Goal: Information Seeking & Learning: Learn about a topic

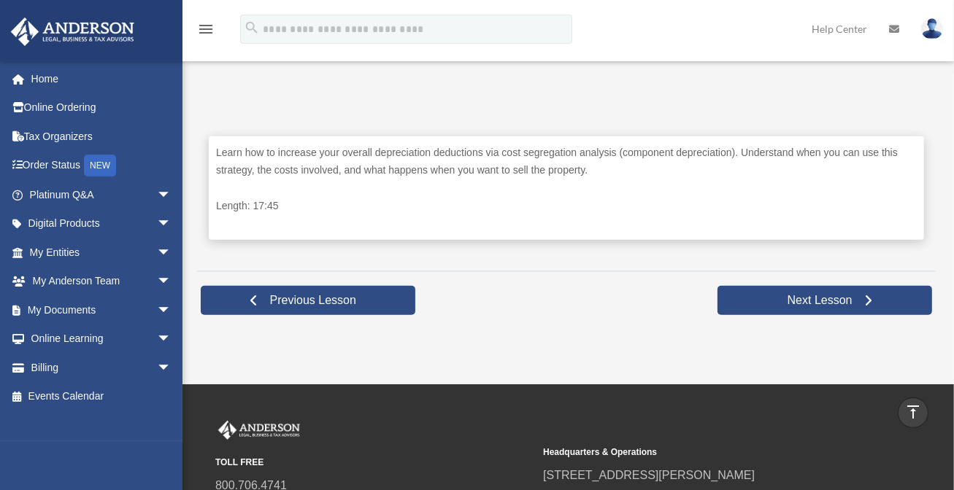
scroll to position [788, 0]
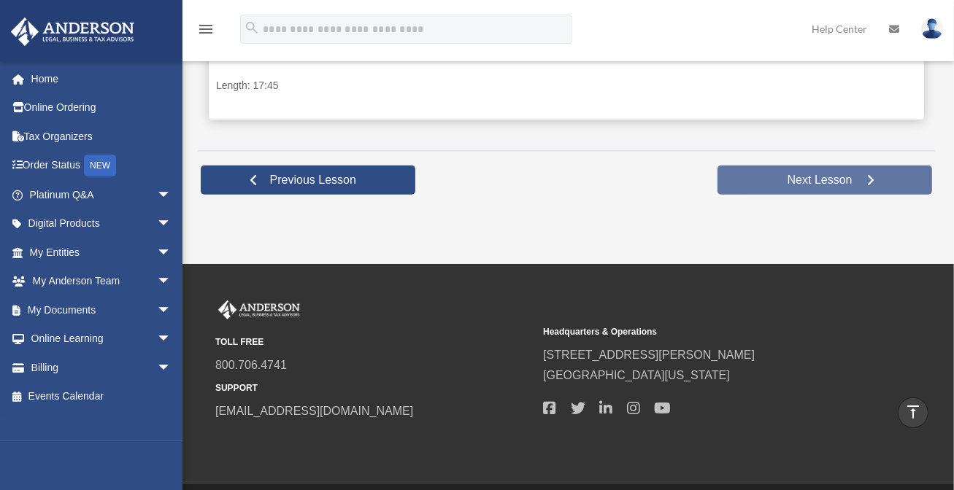
click at [771, 177] on link "Next Lesson" at bounding box center [824, 180] width 215 height 29
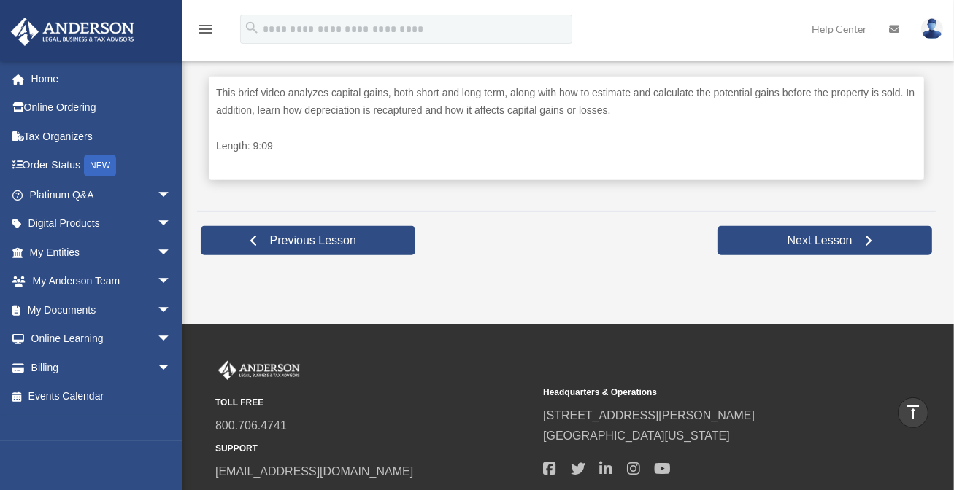
scroll to position [754, 0]
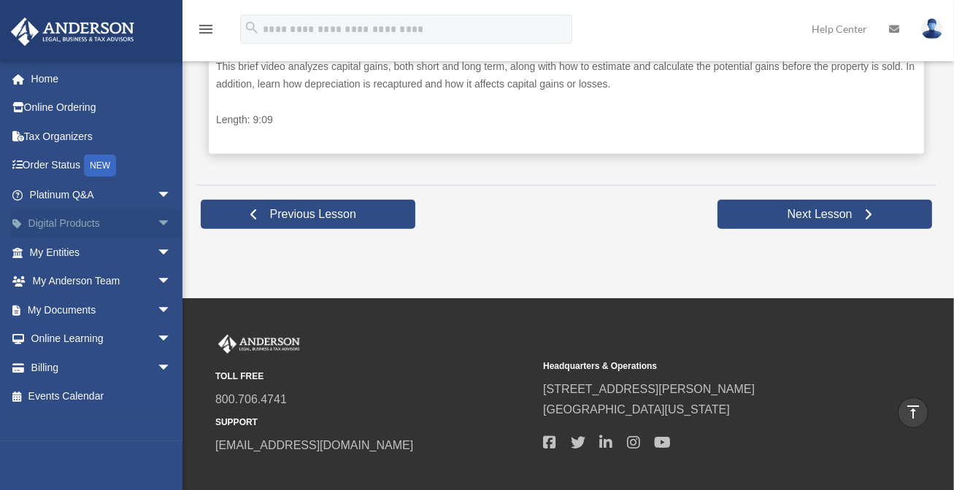
click at [157, 223] on span "arrow_drop_down" at bounding box center [171, 224] width 29 height 30
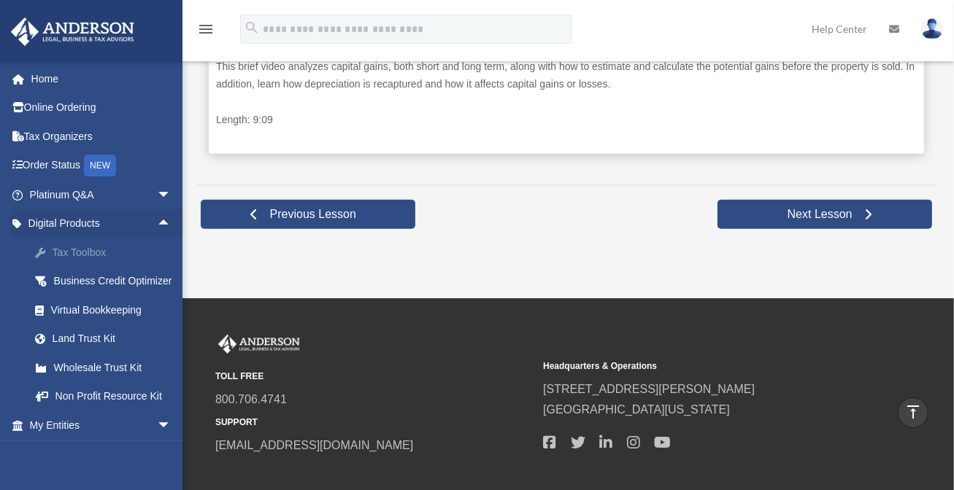
click at [90, 249] on div "Tax Toolbox" at bounding box center [113, 253] width 124 height 18
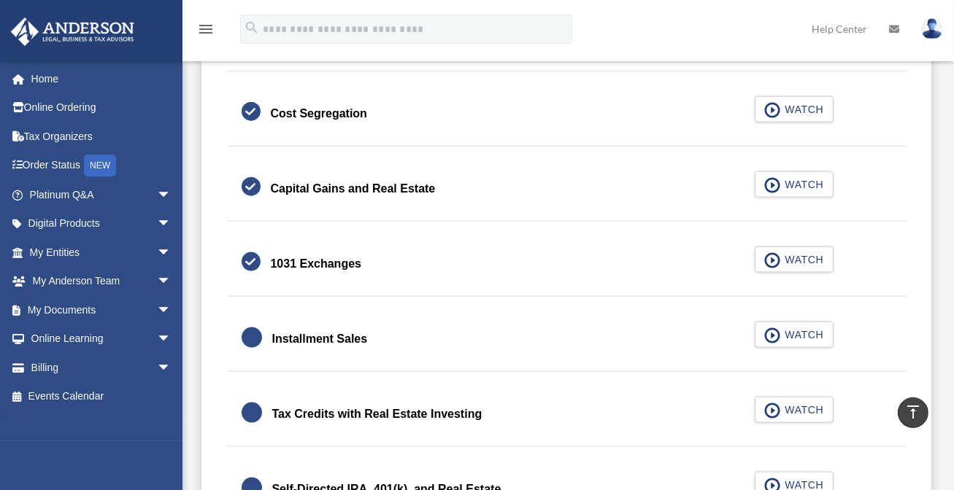
scroll to position [1702, 0]
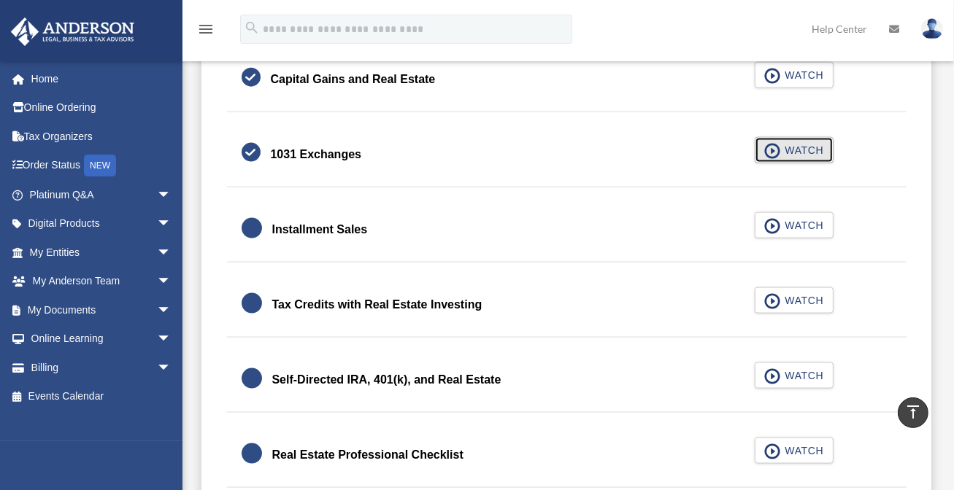
click at [809, 139] on button "WATCH" at bounding box center [794, 150] width 79 height 26
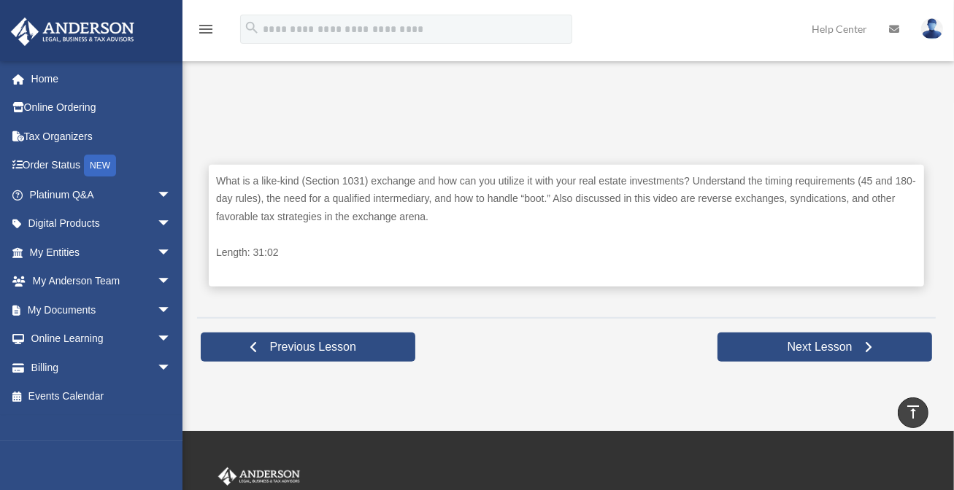
scroll to position [641, 0]
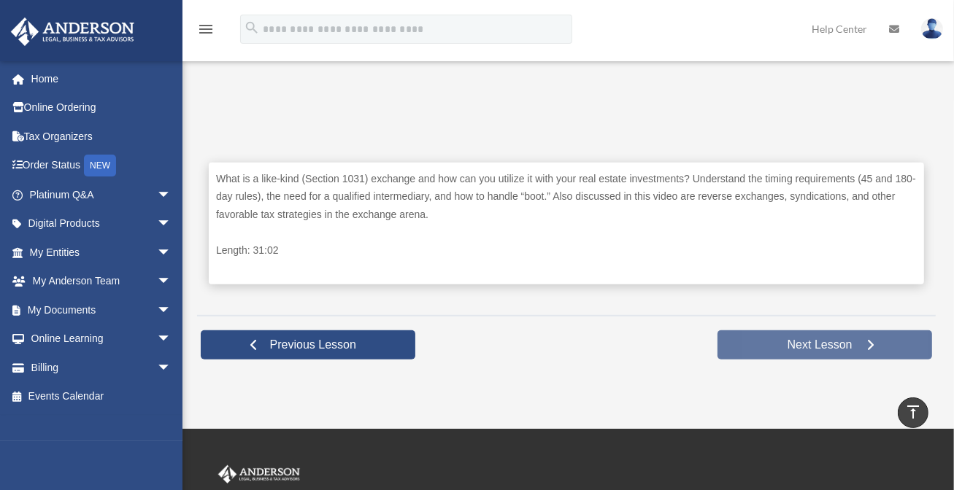
click at [794, 341] on span "Next Lesson" at bounding box center [820, 345] width 88 height 15
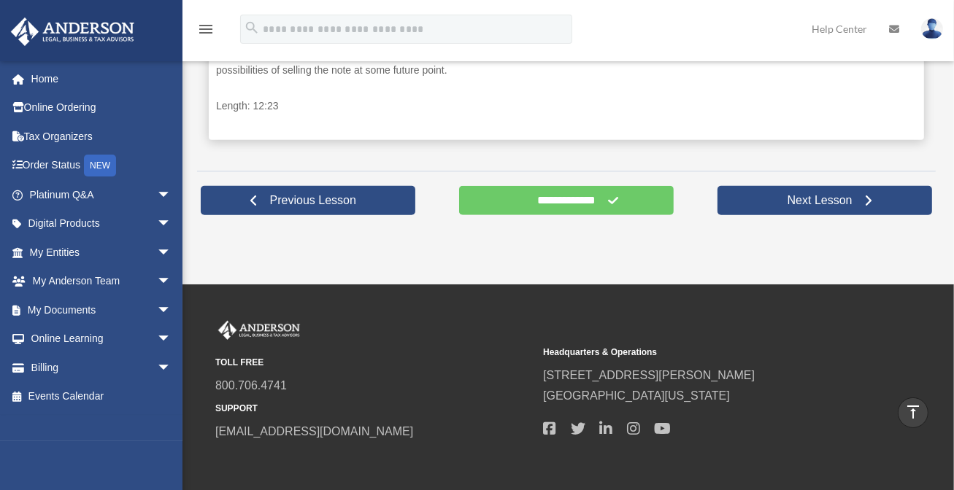
scroll to position [835, 0]
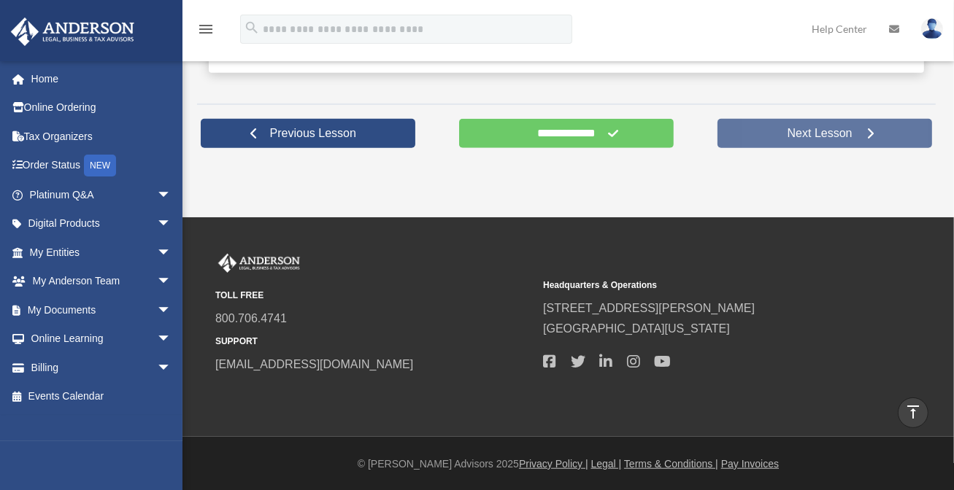
click at [842, 134] on span "Next Lesson" at bounding box center [820, 133] width 88 height 15
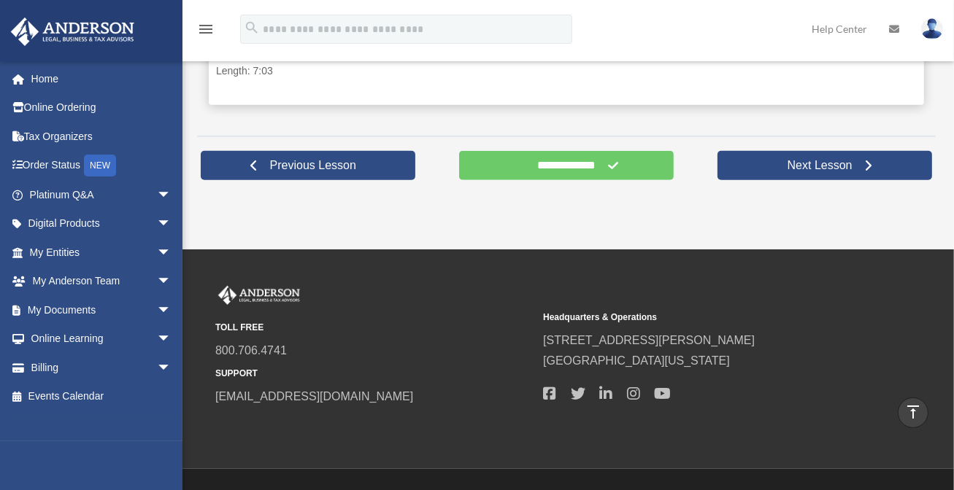
scroll to position [835, 0]
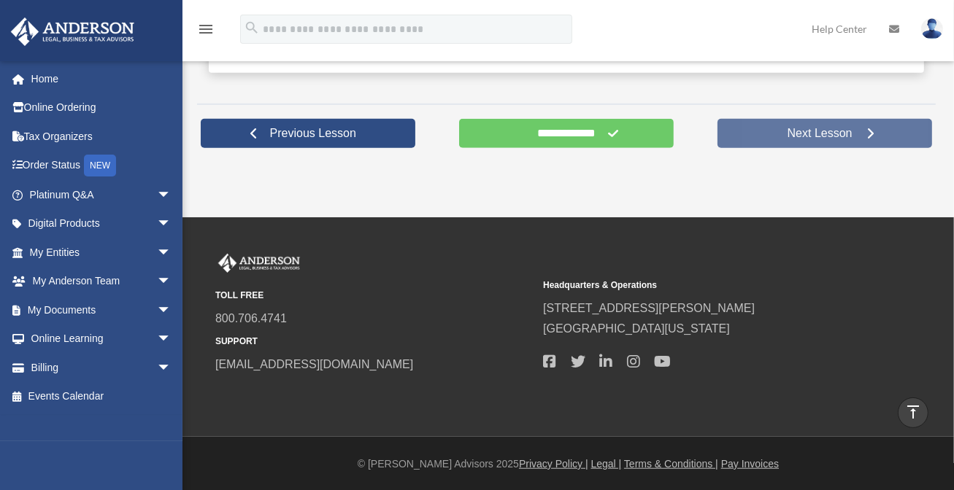
click at [786, 127] on span "Next Lesson" at bounding box center [820, 133] width 88 height 15
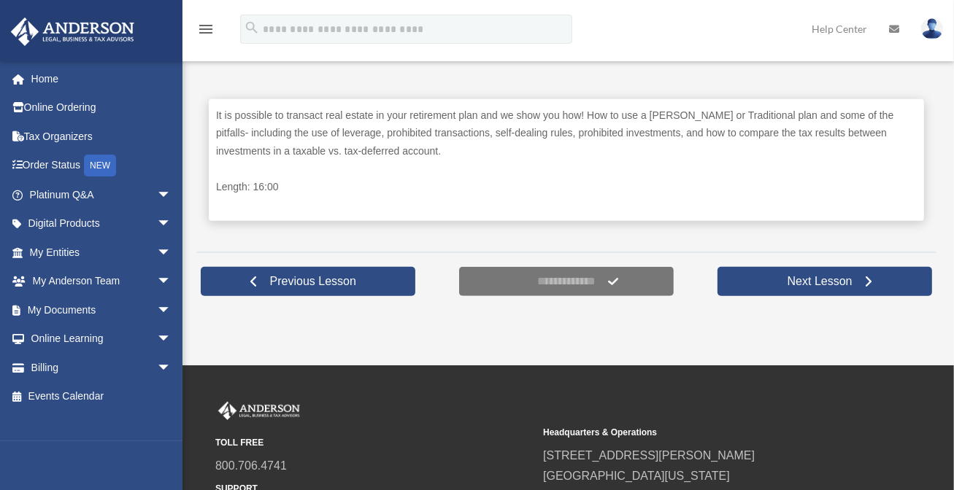
scroll to position [708, 0]
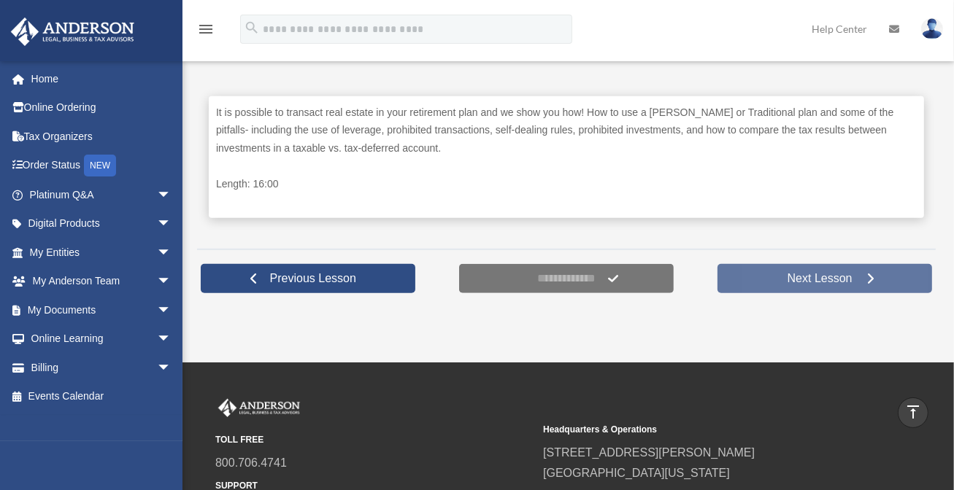
click at [825, 271] on span "Next Lesson" at bounding box center [820, 278] width 88 height 15
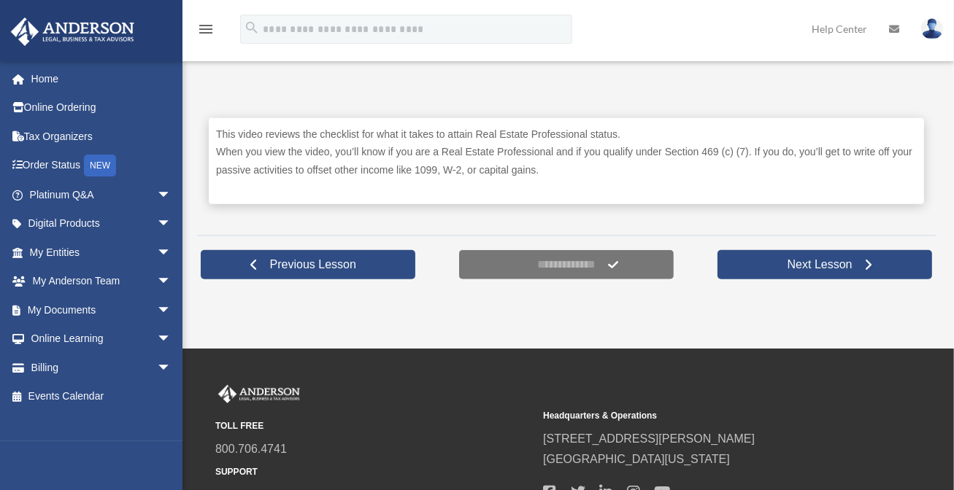
scroll to position [711, 0]
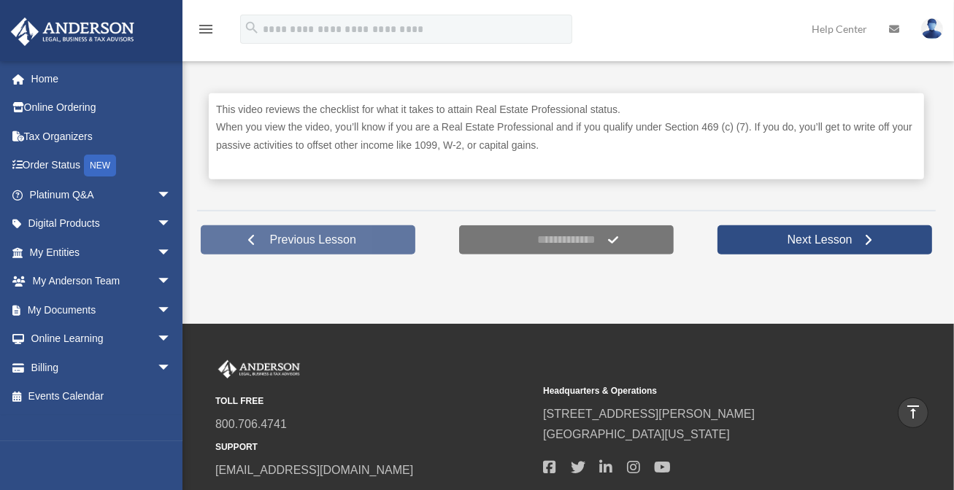
click at [312, 231] on link "Previous Lesson" at bounding box center [308, 239] width 215 height 29
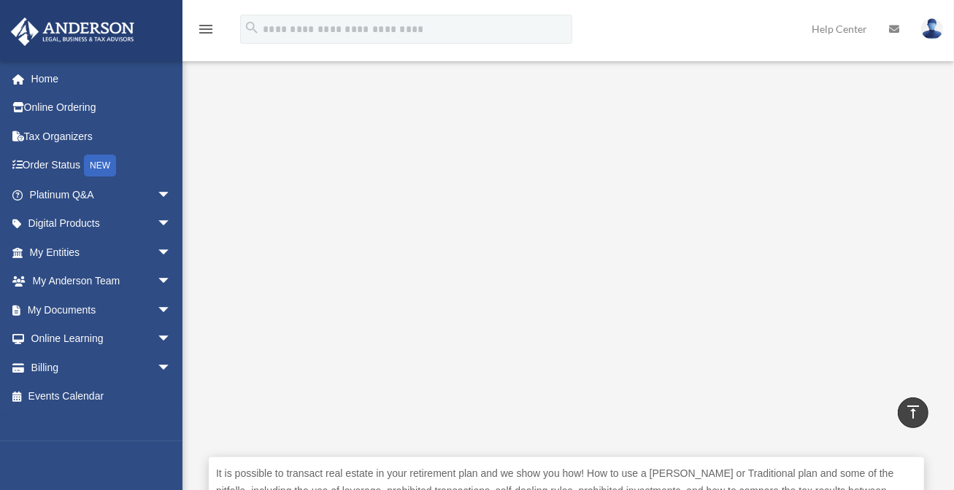
scroll to position [346, 0]
